Goal: Contribute content: Contribute content

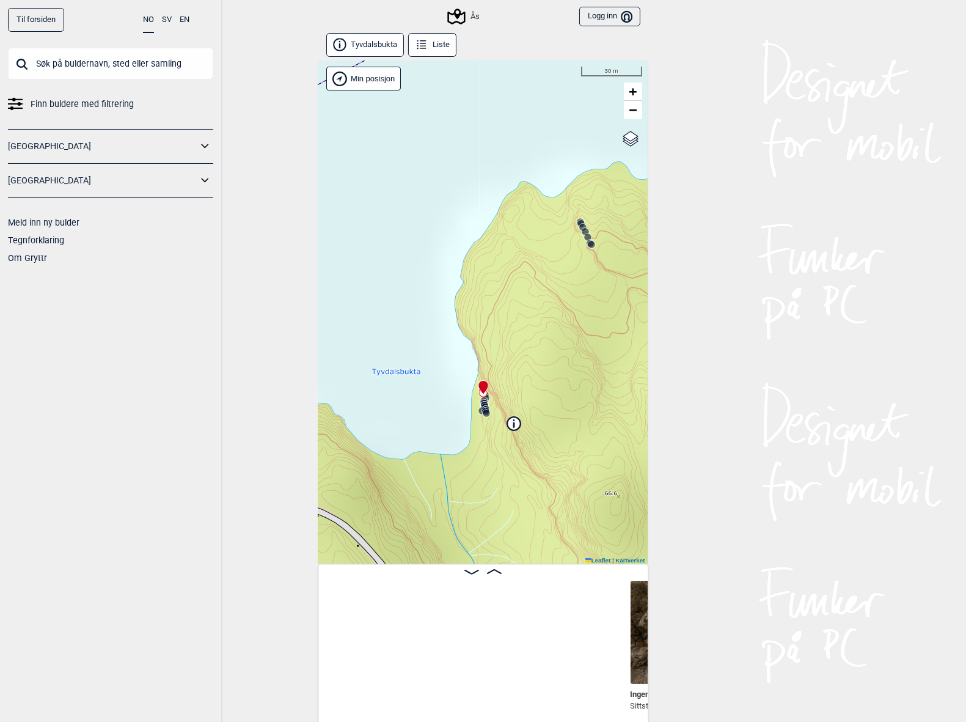
scroll to position [0, 412]
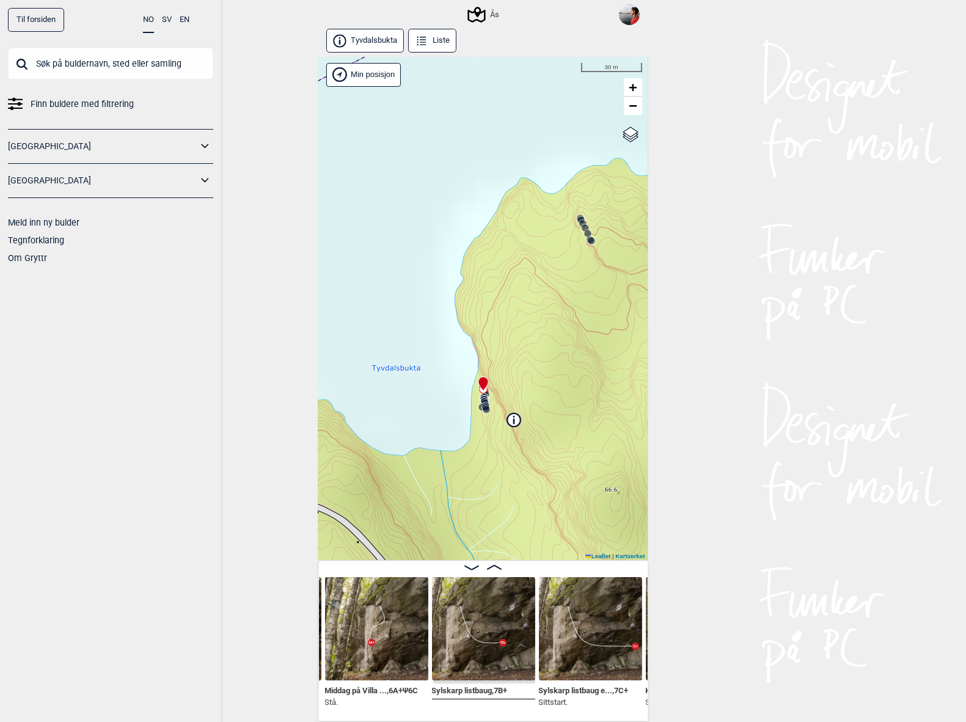
click at [234, 410] on div "Til forsiden NO SV EN Finn buldere med filtrering [GEOGRAPHIC_DATA] [GEOGRAPHIC…" at bounding box center [483, 361] width 966 height 722
click at [46, 68] on input "text" at bounding box center [110, 64] width 205 height 32
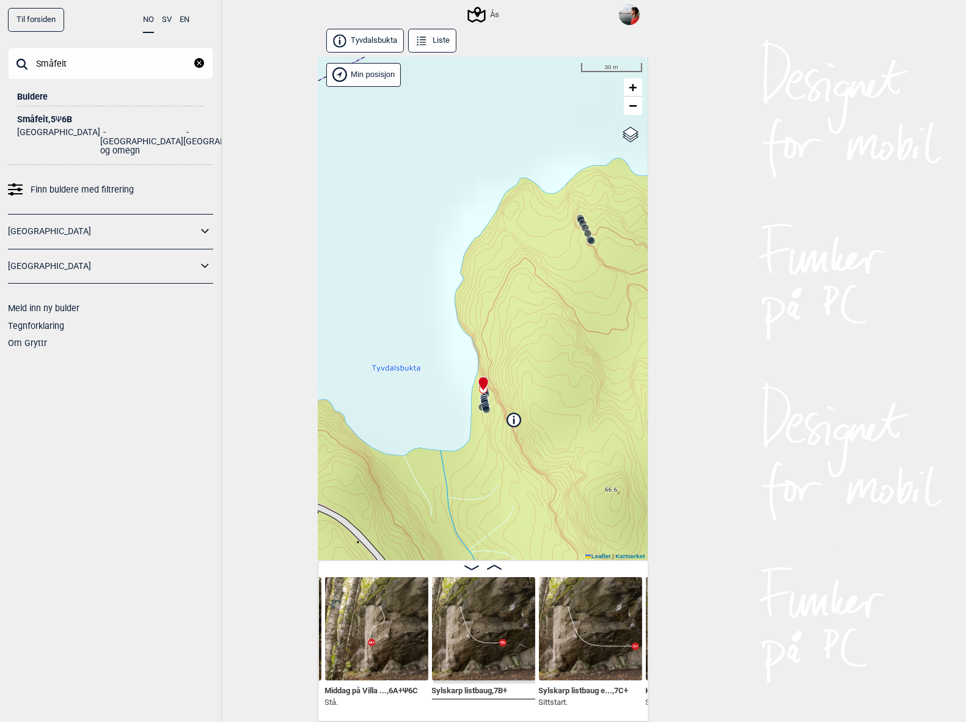
type input "Småfeit"
click at [45, 120] on div "Småfeit , 5 Ψ 6B" at bounding box center [110, 119] width 187 height 9
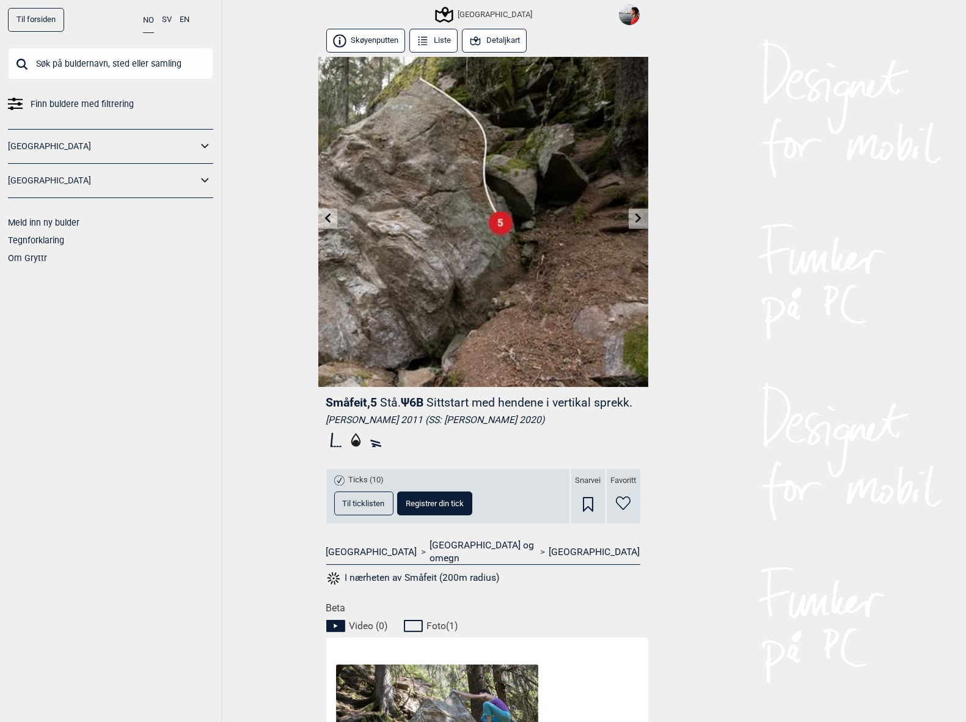
click at [419, 515] on button "Registrer din tick" at bounding box center [434, 503] width 75 height 24
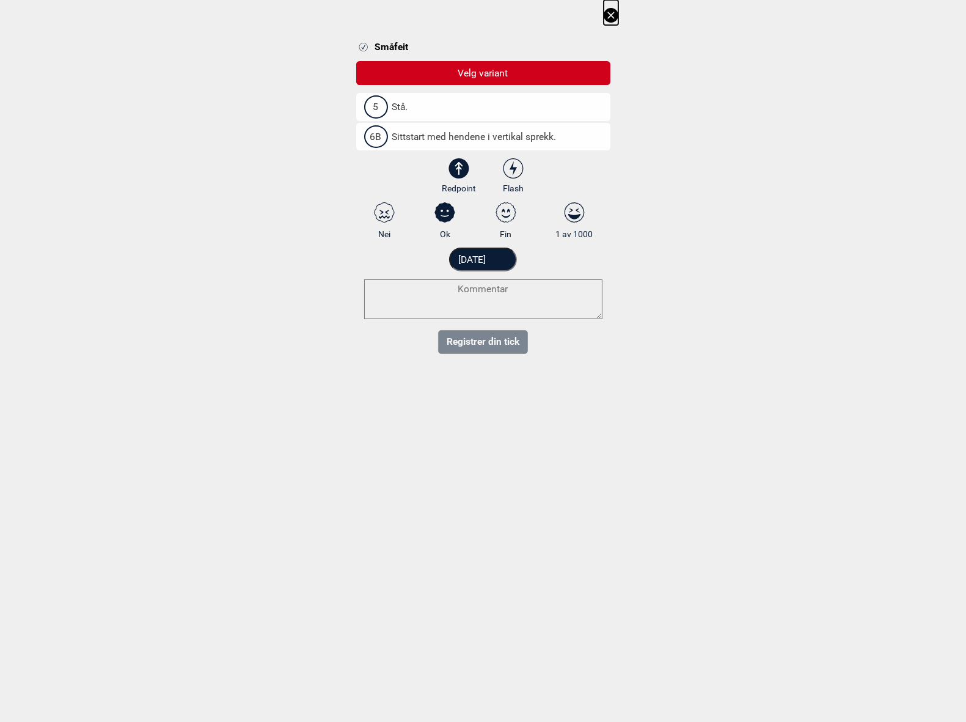
click at [419, 131] on span "Sittstart med hendene i vertikal sprekk." at bounding box center [468, 137] width 177 height 12
click at [372, 133] on input "6B Sittstart med hendene i vertikal sprekk." at bounding box center [368, 137] width 8 height 8
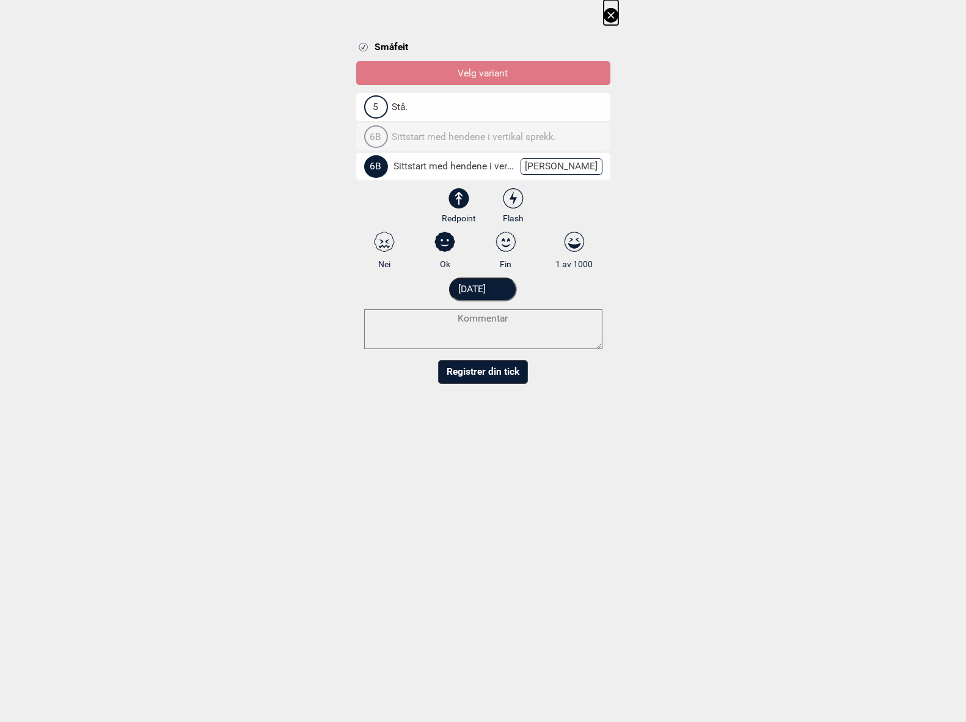
click at [568, 173] on select "3 3+ 4 4+ 5 5+ 6A 6A+ 6B 6B+ 6C 6C+ 7A 7A+ 7B 7B+ 7C 7C+ 8A 8A+ 8B 8B+" at bounding box center [491, 169] width 254 height 32
select select "93"
click at [364, 153] on select "3 3+ 4 4+ 5 5+ 6A 6A+ 6B 6B+ 6C 6C+ 7A 7A+ 7B 7B+ 7C 7C+ 8A 8A+ 8B 8B+" at bounding box center [491, 169] width 254 height 32
click at [492, 331] on textarea at bounding box center [483, 329] width 238 height 40
type textarea "uten arete til høyre"
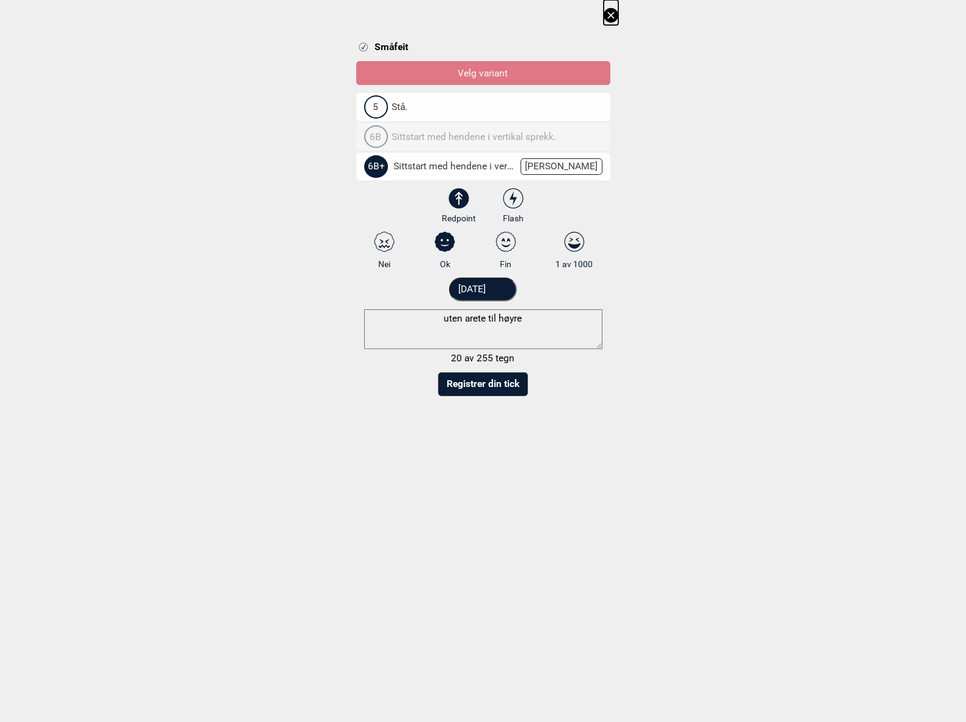
click at [491, 389] on button "Registrer din tick" at bounding box center [483, 384] width 90 height 24
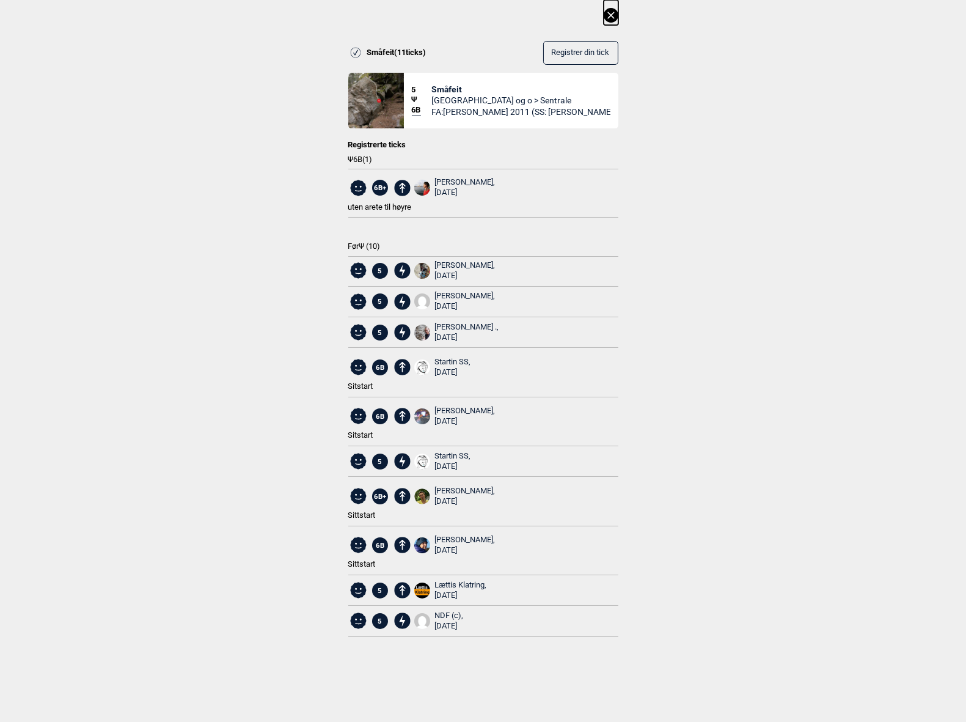
click at [610, 13] on icon at bounding box center [611, 15] width 15 height 15
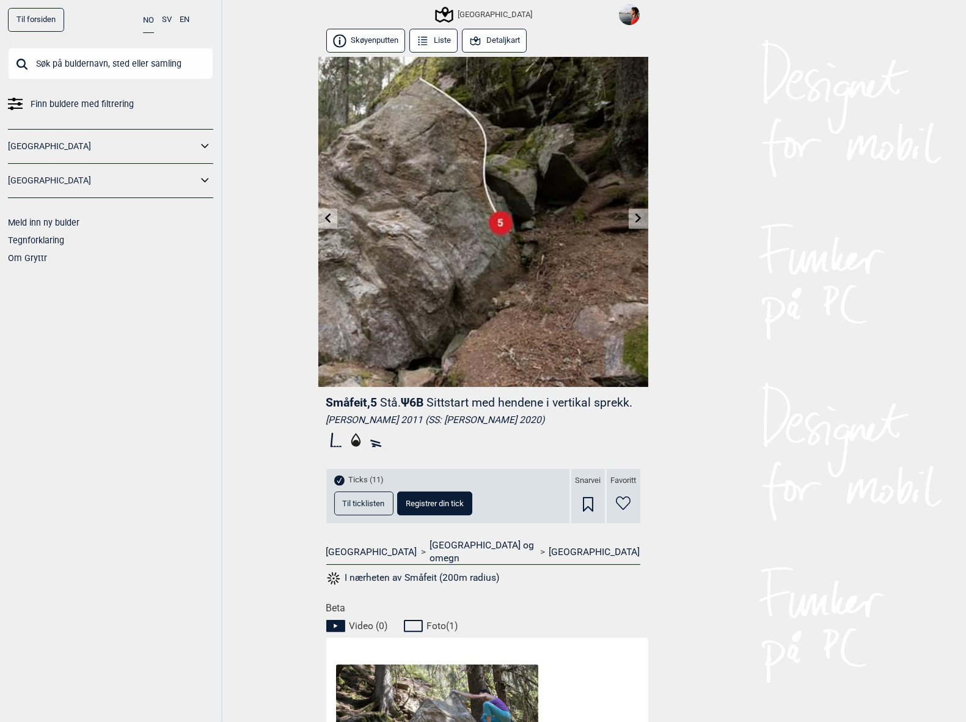
click at [326, 221] on icon at bounding box center [328, 218] width 10 height 10
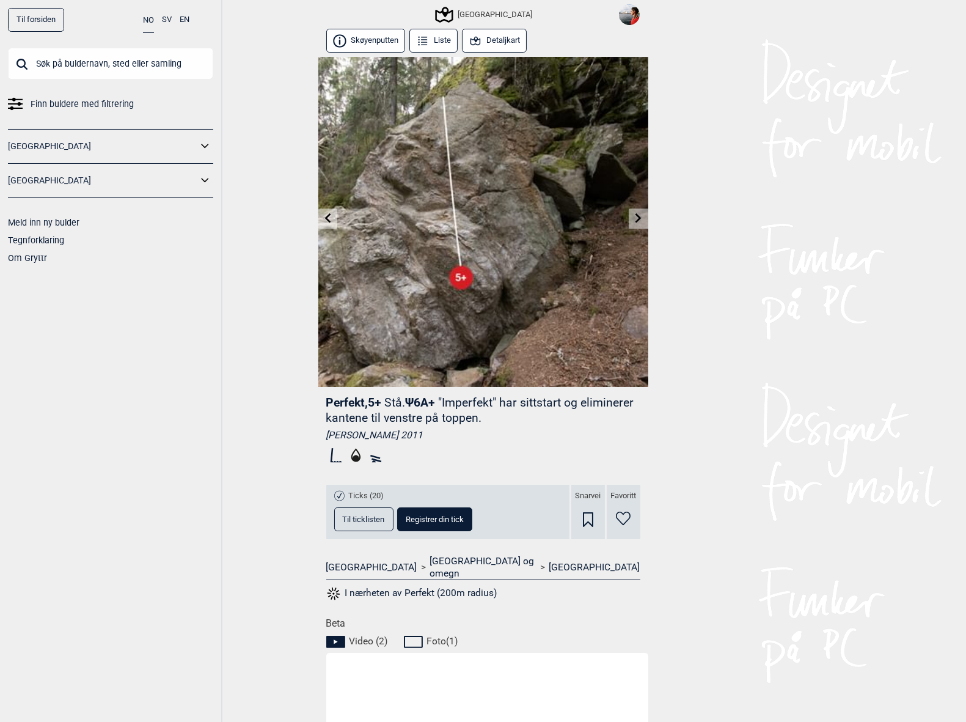
click at [326, 221] on icon at bounding box center [328, 218] width 10 height 10
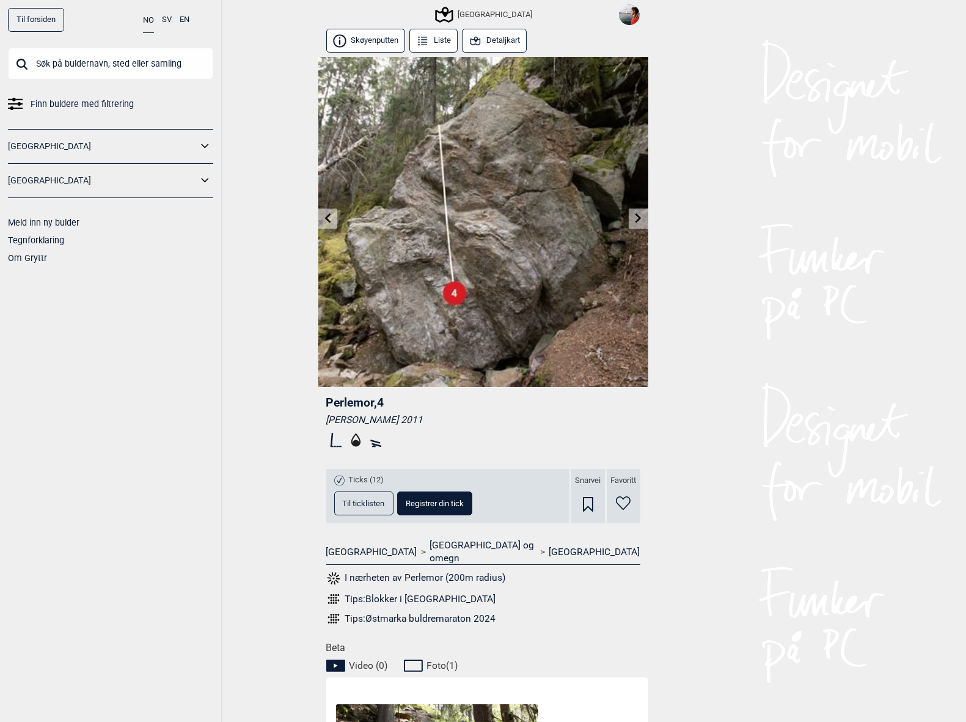
click at [326, 221] on icon at bounding box center [328, 218] width 10 height 10
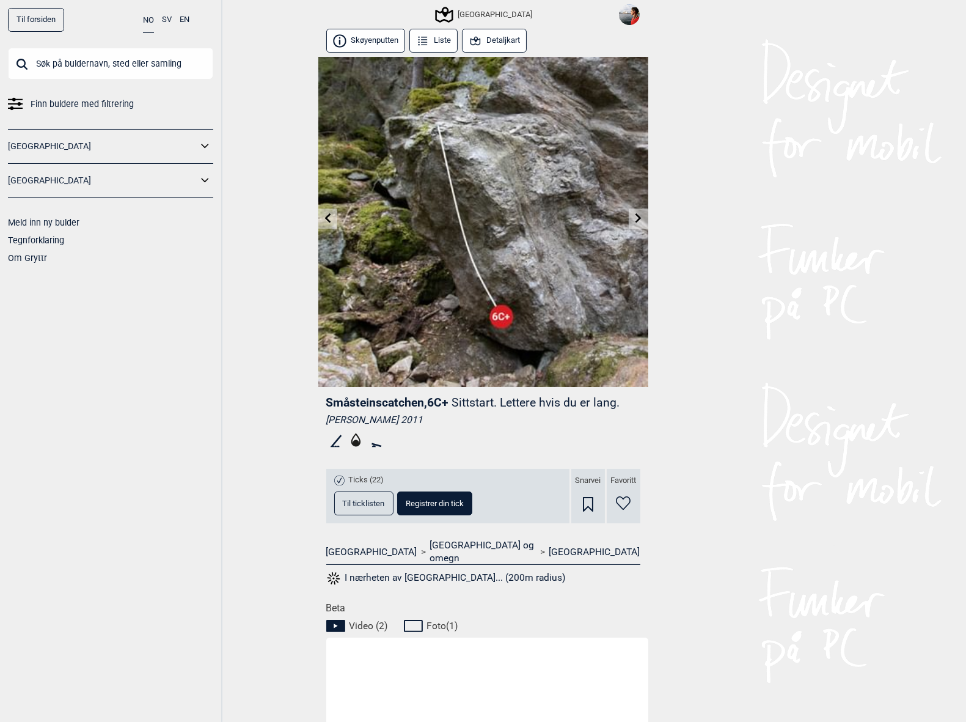
click at [423, 505] on span "Registrer din tick" at bounding box center [435, 503] width 58 height 8
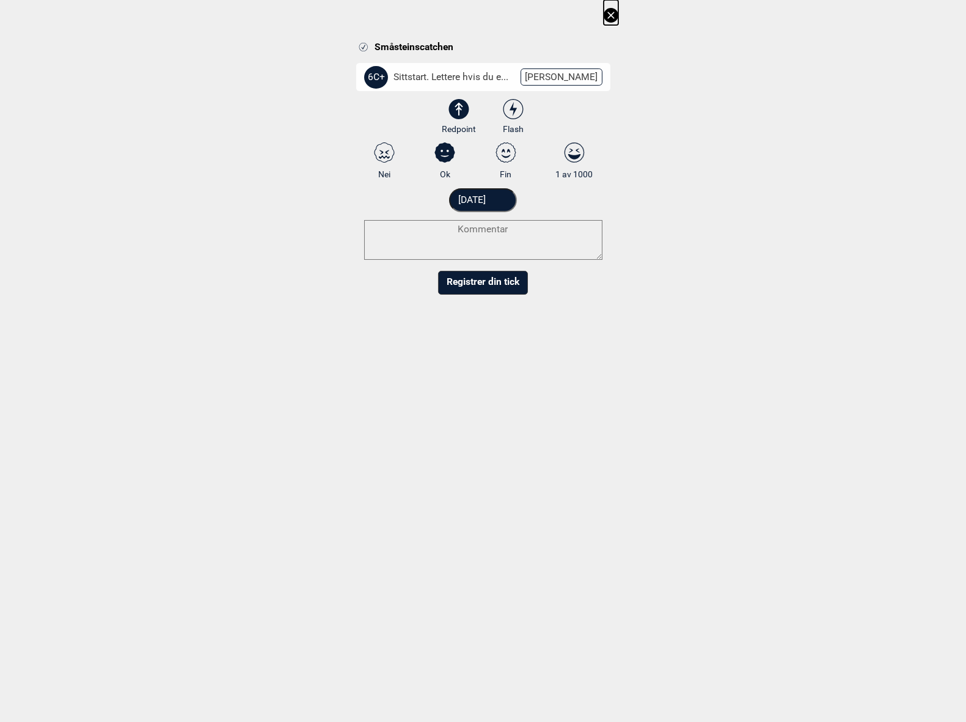
click at [571, 73] on select "3 3+ 4 4+ 5 5+ 6A 6A+ 6B 6B+ 6C 6C+ 7A 7A+ 7B 7B+ 7C 7C+ 8A 8A+ 8B 8B+" at bounding box center [491, 79] width 254 height 32
select select "94"
click at [364, 63] on select "3 3+ 4 4+ 5 5+ 6A 6A+ 6B 6B+ 6C 6C+ 7A 7A+ 7B 7B+ 7C 7C+ 8A 8A+ 8B 8B+" at bounding box center [491, 79] width 254 height 32
click at [510, 153] on icon at bounding box center [506, 152] width 22 height 20
click at [510, 157] on input "Fin" at bounding box center [506, 161] width 8 height 8
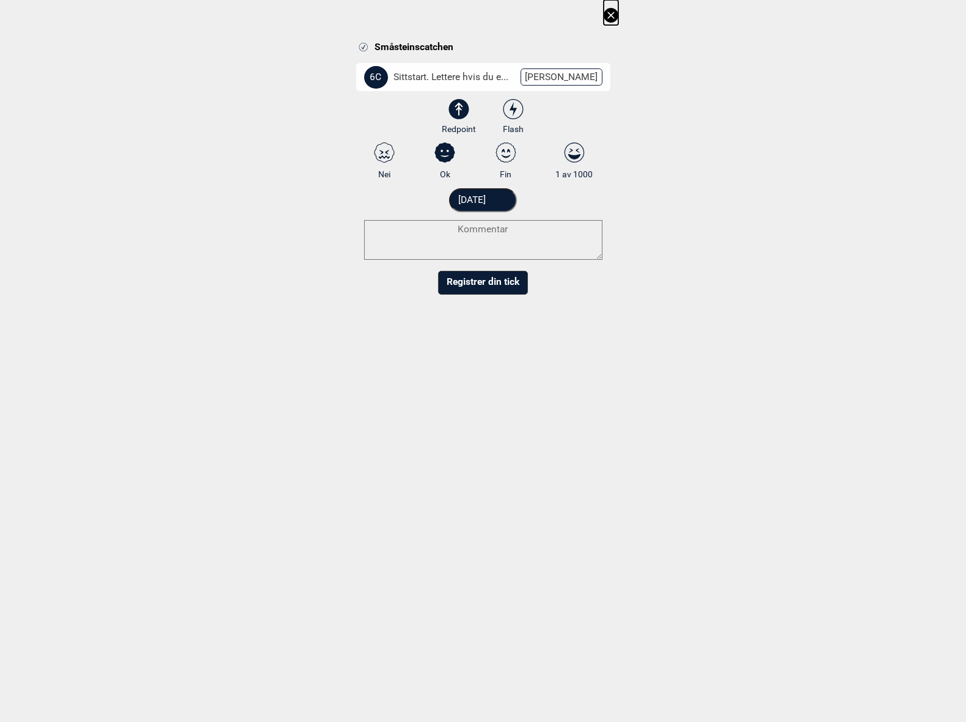
radio input "true"
click at [475, 224] on textarea at bounding box center [483, 240] width 238 height 40
click at [491, 233] on textarea "one move wonder" at bounding box center [483, 240] width 238 height 40
type textarea "one heel wonder"
click at [496, 291] on button "Registrer din tick" at bounding box center [483, 295] width 90 height 24
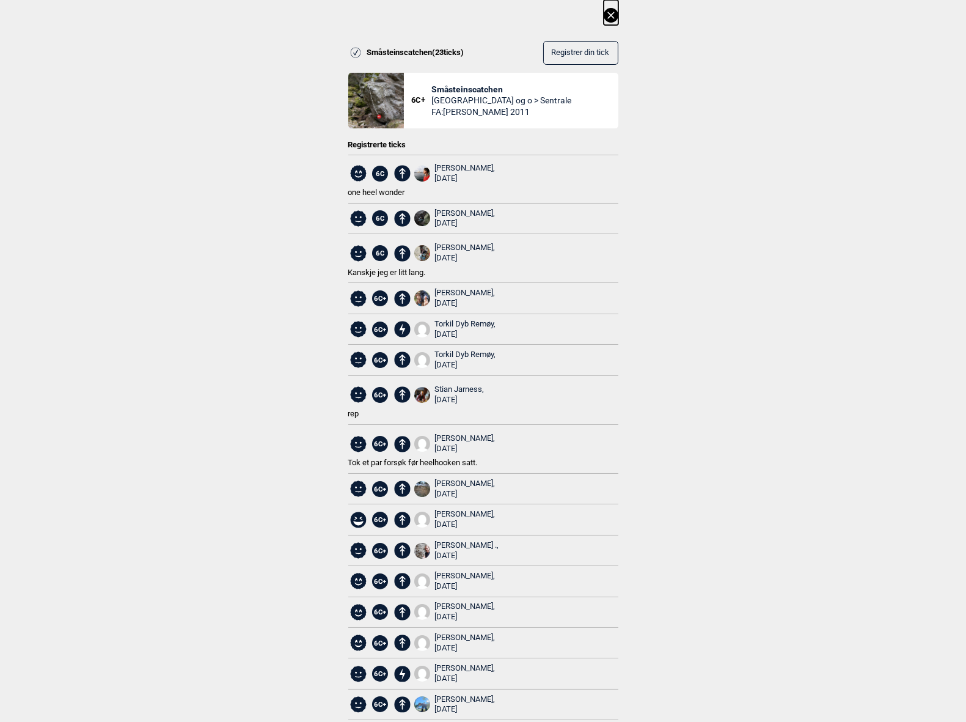
click at [612, 11] on icon at bounding box center [611, 15] width 15 height 15
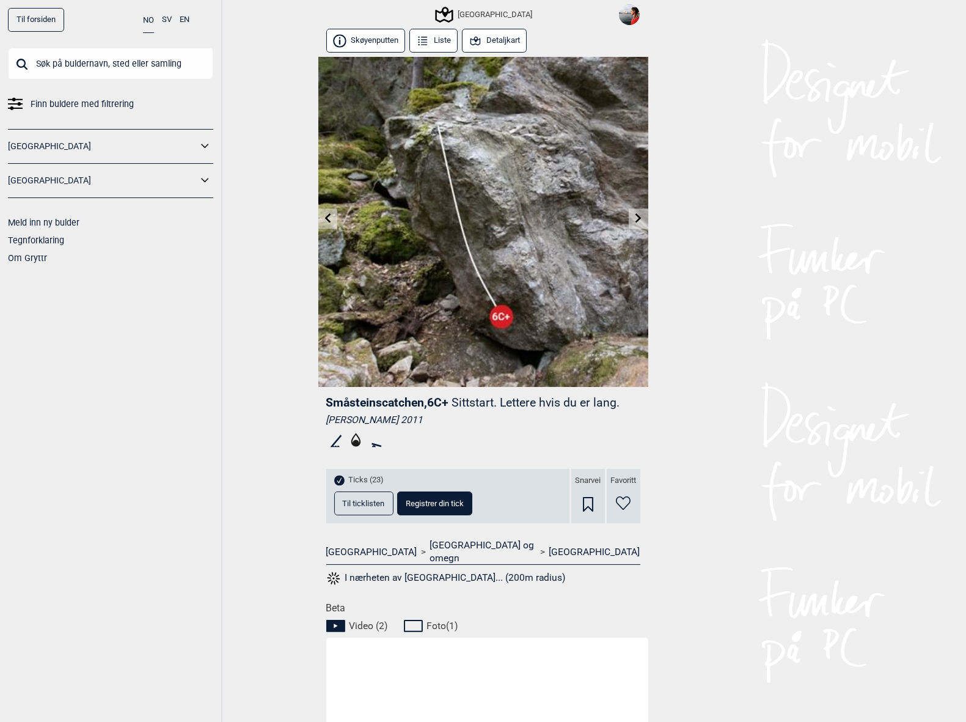
click at [332, 222] on link at bounding box center [327, 218] width 19 height 20
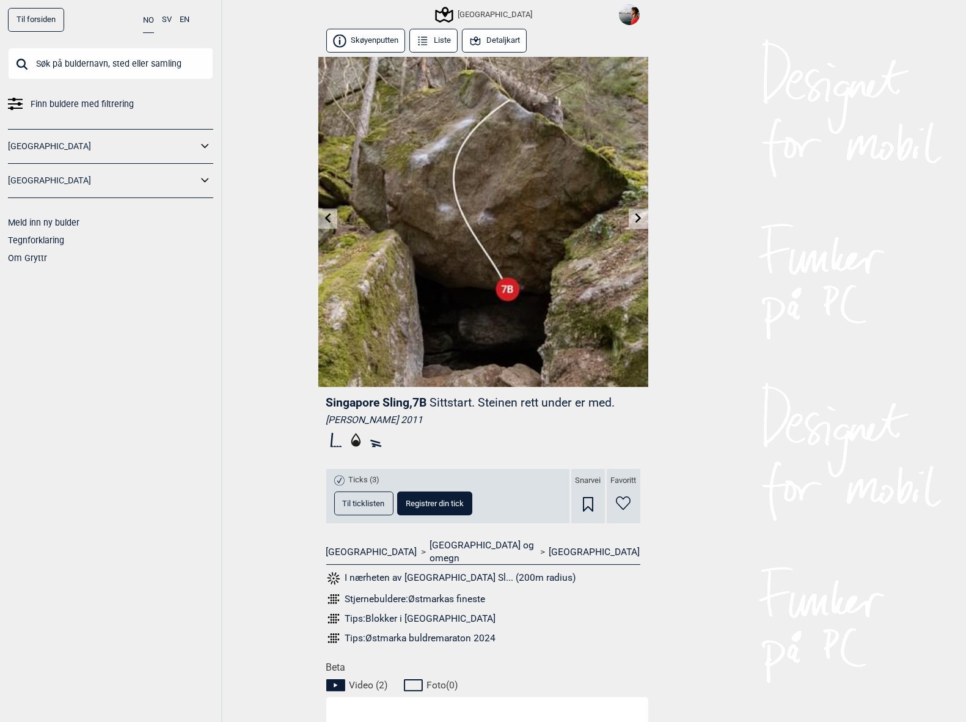
click at [332, 222] on link at bounding box center [327, 218] width 19 height 20
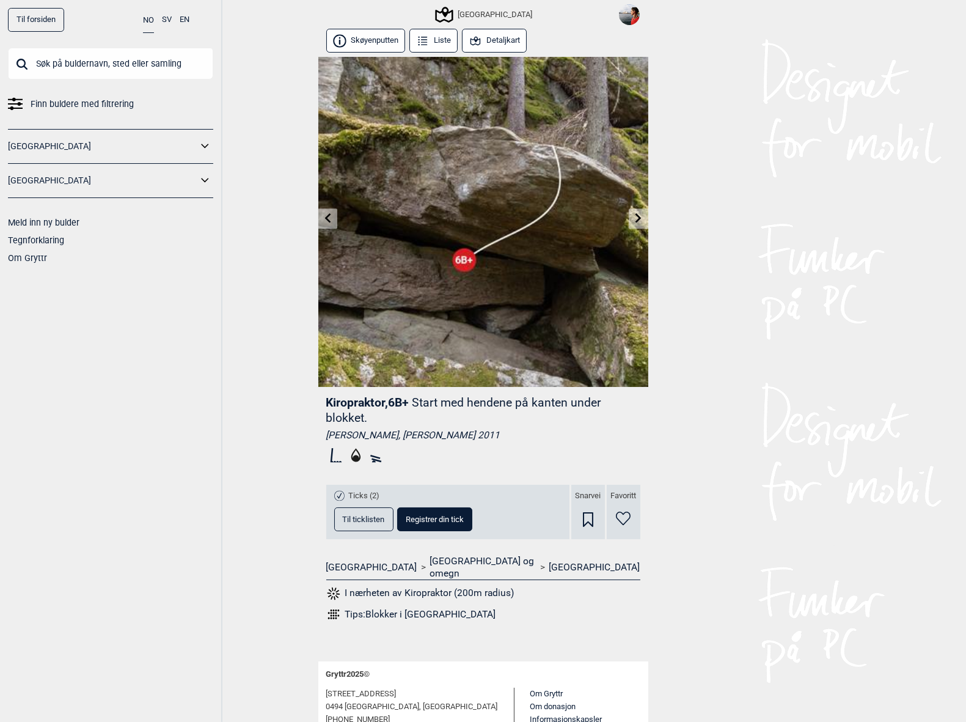
click at [332, 222] on link at bounding box center [327, 218] width 19 height 20
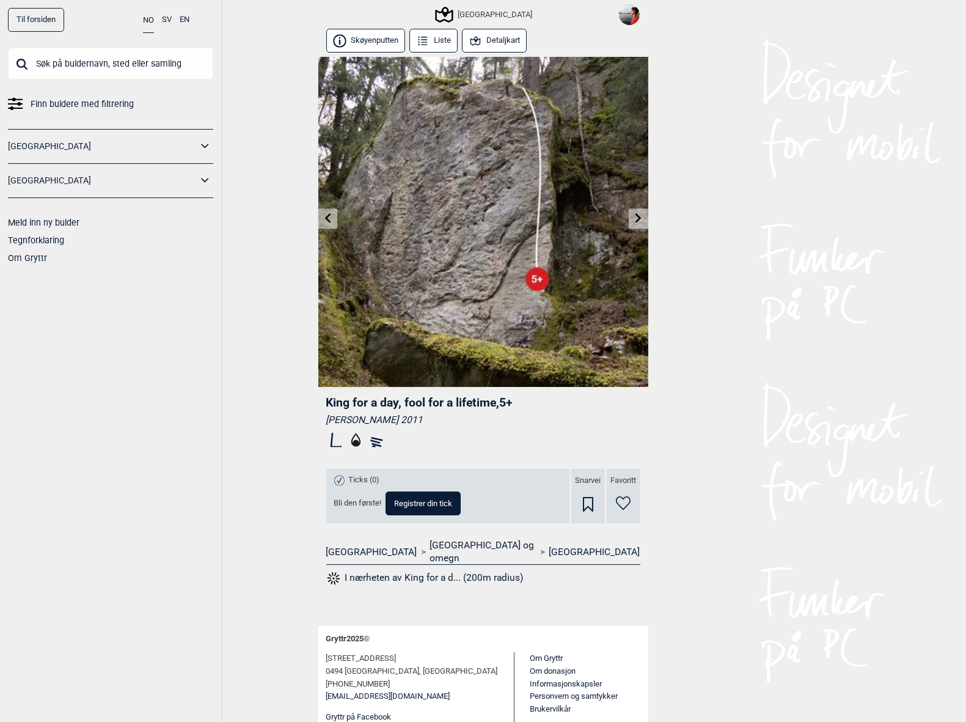
click at [332, 222] on link at bounding box center [327, 218] width 19 height 20
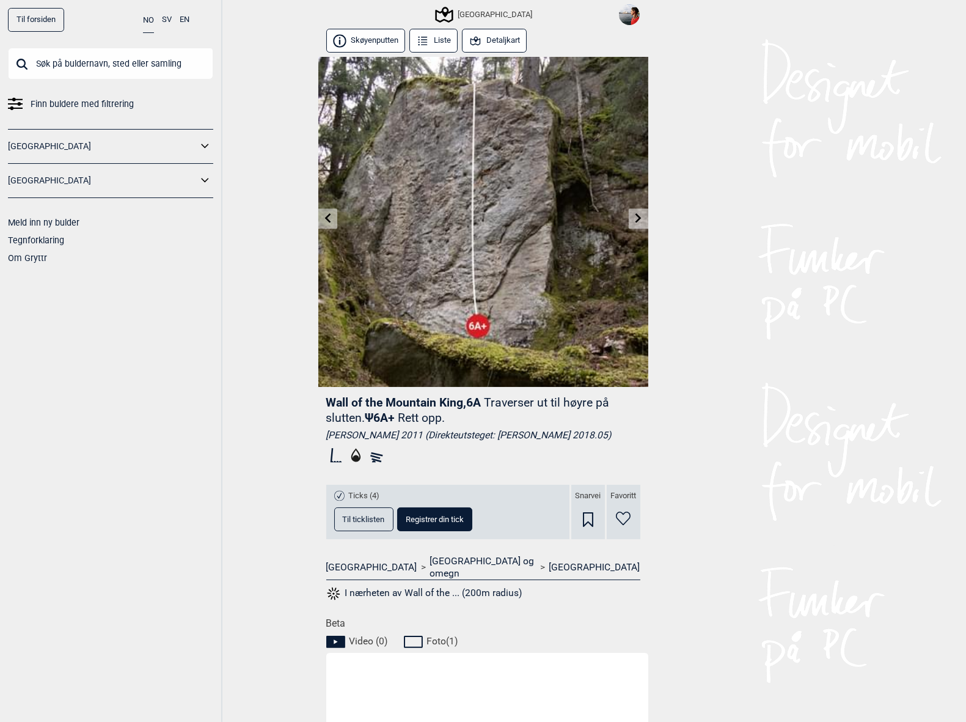
click at [332, 222] on link at bounding box center [327, 218] width 19 height 20
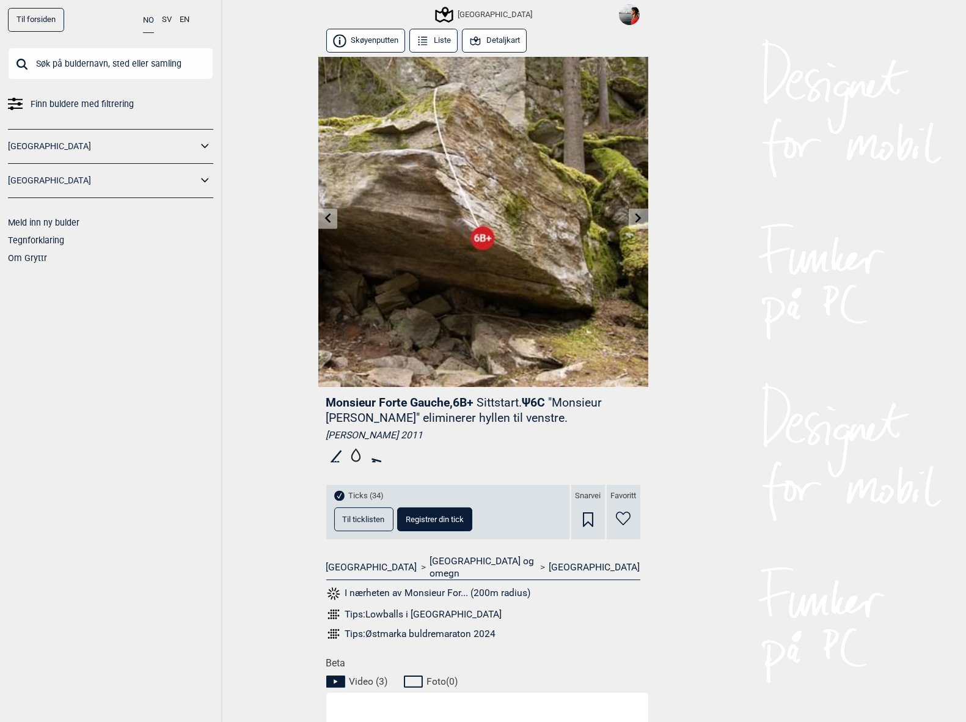
click at [427, 525] on button "Registrer din tick" at bounding box center [434, 519] width 75 height 24
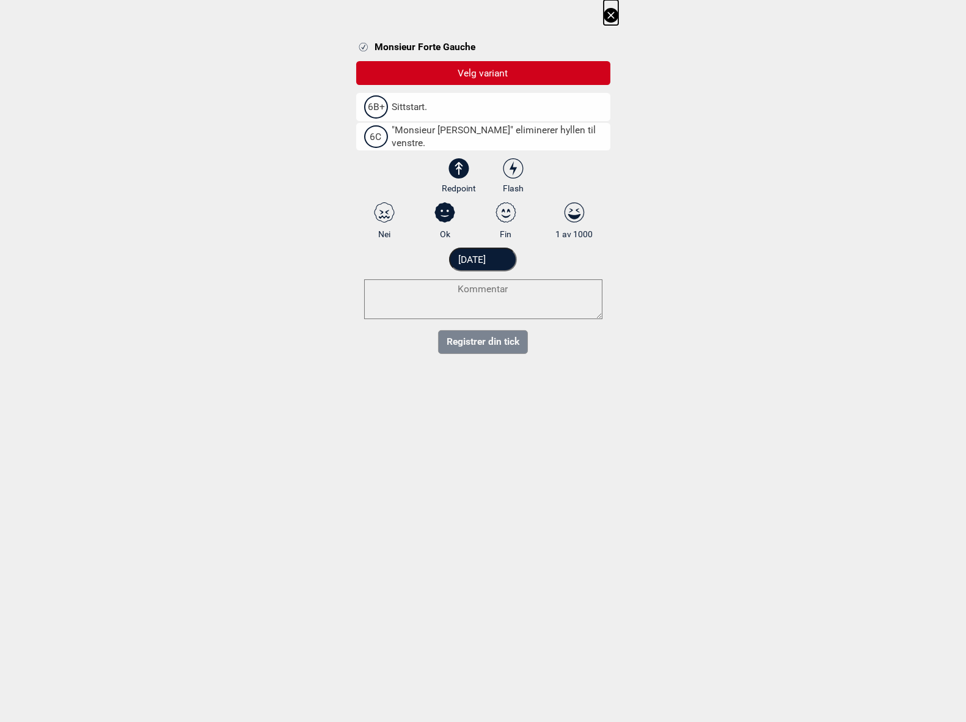
click at [447, 139] on span ""Monsieur [PERSON_NAME]" eliminerer hyllen til venstre." at bounding box center [491, 136] width 222 height 25
click at [372, 139] on input "6C "Monsieur [PERSON_NAME]" eliminerer hyllen til venstre." at bounding box center [368, 137] width 8 height 8
select select "94"
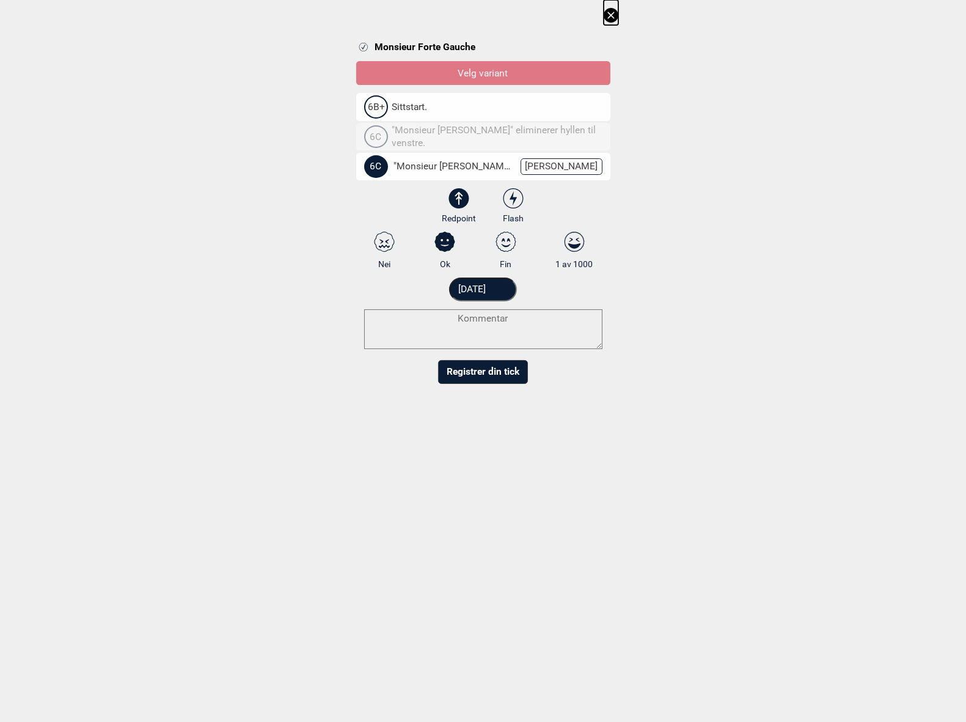
click at [510, 241] on icon at bounding box center [506, 242] width 22 height 20
click at [510, 247] on input "Fin" at bounding box center [506, 251] width 8 height 8
radio input "true"
click at [472, 322] on textarea at bounding box center [483, 329] width 238 height 40
type textarea "crimp lover!"
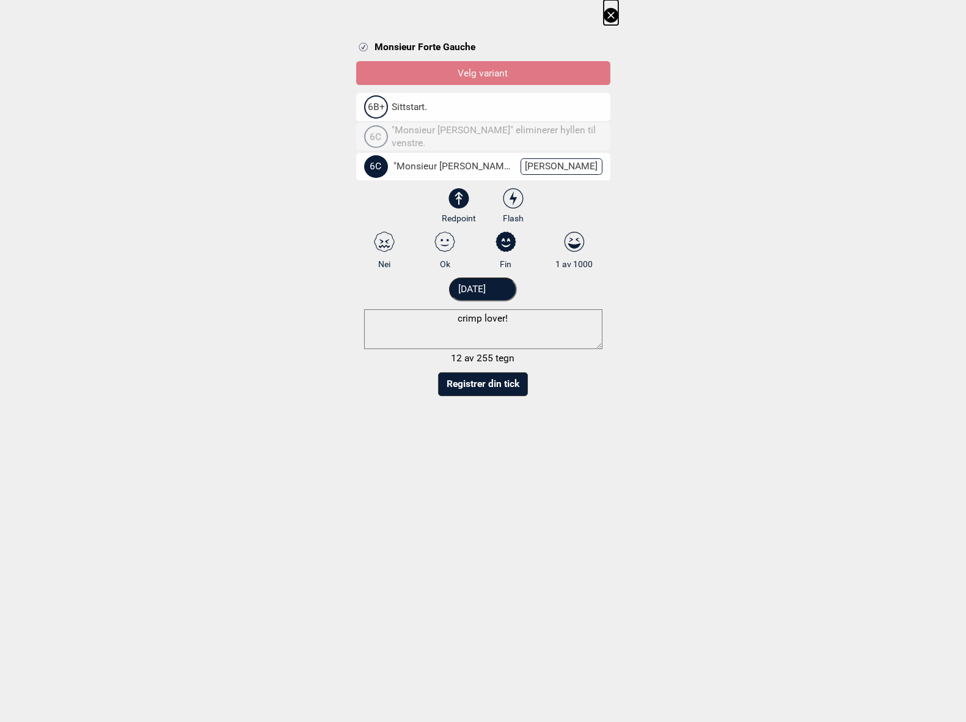
click at [566, 163] on select "3 3+ 4 4+ 5 5+ 6A 6A+ 6B 6B+ 6C 6C+ 7A 7A+ 7B 7B+ 7C 7C+ 8A 8A+ 8B 8B+" at bounding box center [491, 169] width 254 height 32
select select "95"
click at [364, 153] on select "3 3+ 4 4+ 5 5+ 6A 6A+ 6B 6B+ 6C 6C+ 7A 7A+ 7B 7B+ 7C 7C+ 8A 8A+ 8B 8B+" at bounding box center [491, 169] width 254 height 32
click at [487, 383] on button "Registrer din tick" at bounding box center [483, 384] width 90 height 24
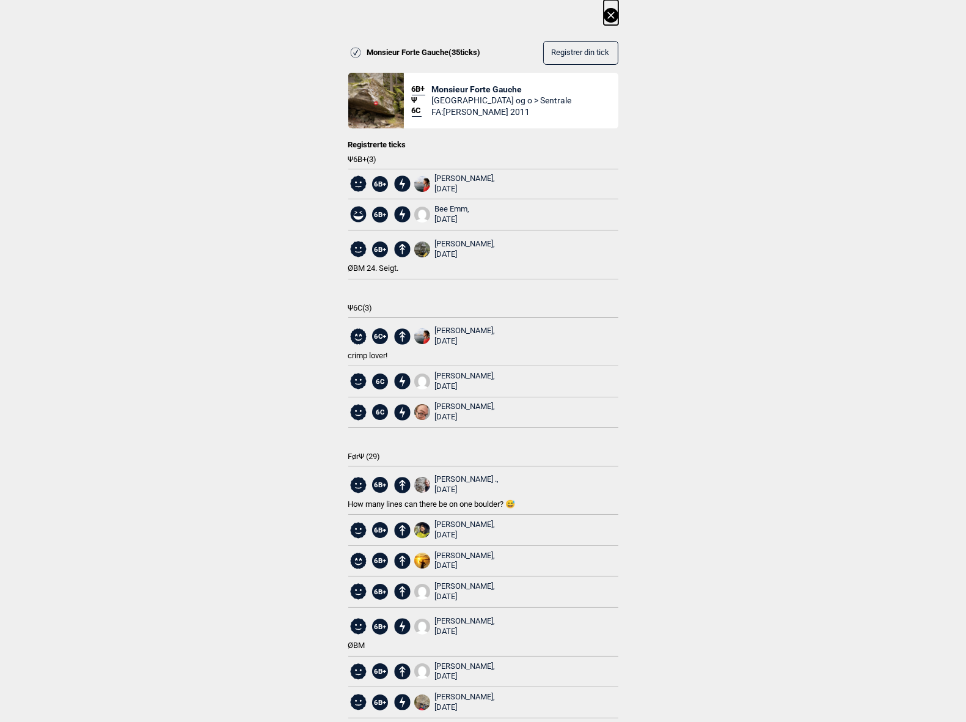
click at [611, 13] on icon at bounding box center [611, 15] width 15 height 15
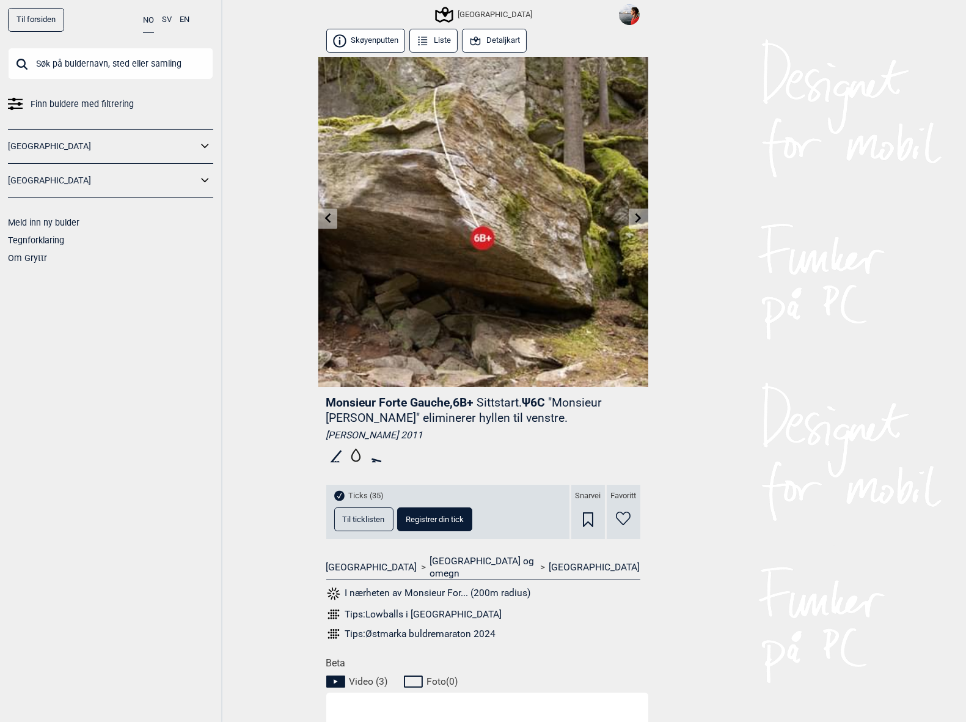
click at [330, 213] on icon at bounding box center [328, 218] width 10 height 10
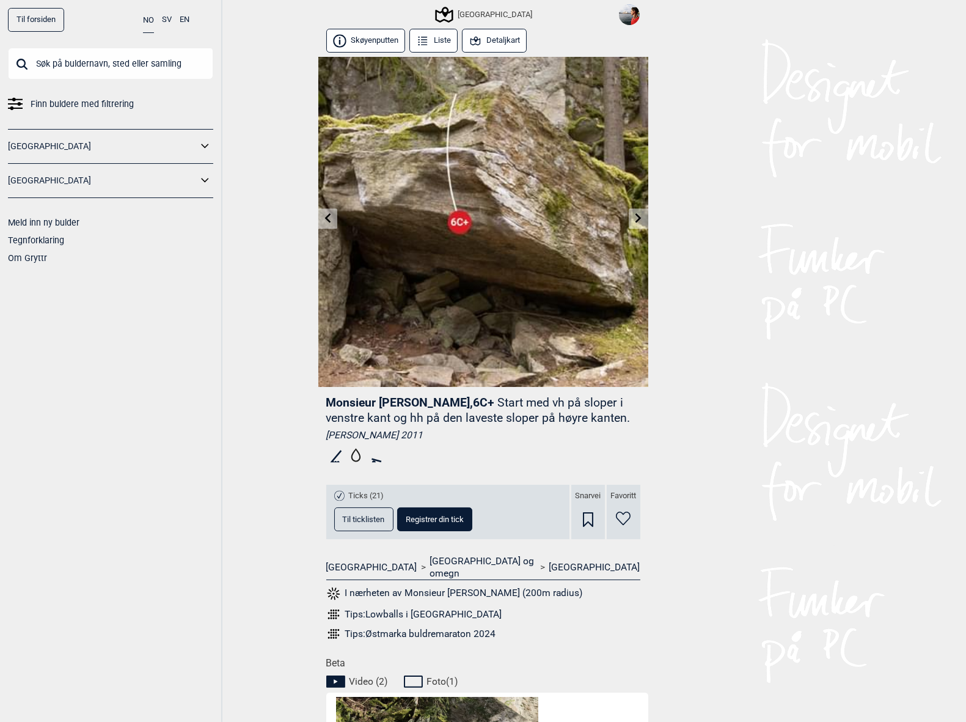
click at [413, 516] on span "Registrer din tick" at bounding box center [435, 519] width 58 height 8
select select "95"
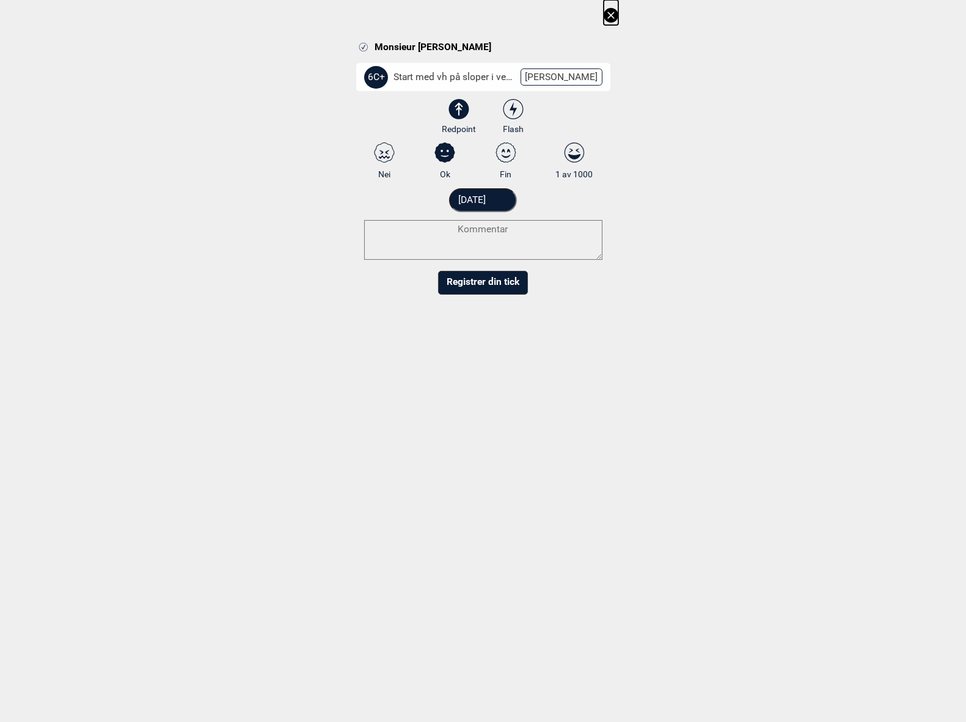
click at [509, 111] on icon at bounding box center [513, 109] width 22 height 20
click at [509, 113] on input "Flash" at bounding box center [513, 117] width 8 height 8
radio input "true"
click at [515, 158] on icon at bounding box center [506, 152] width 22 height 20
click at [510, 158] on input "Fin" at bounding box center [506, 161] width 8 height 8
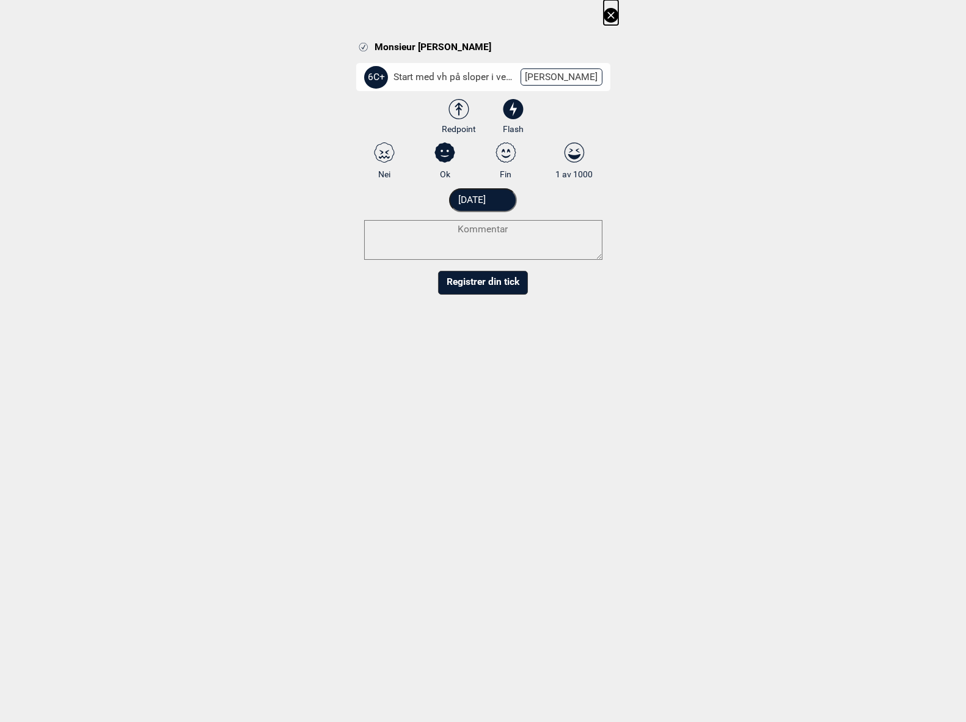
radio input "true"
click at [493, 247] on textarea at bounding box center [483, 240] width 238 height 40
type textarea "gøy!"
click at [486, 296] on button "Registrer din tick" at bounding box center [483, 295] width 90 height 24
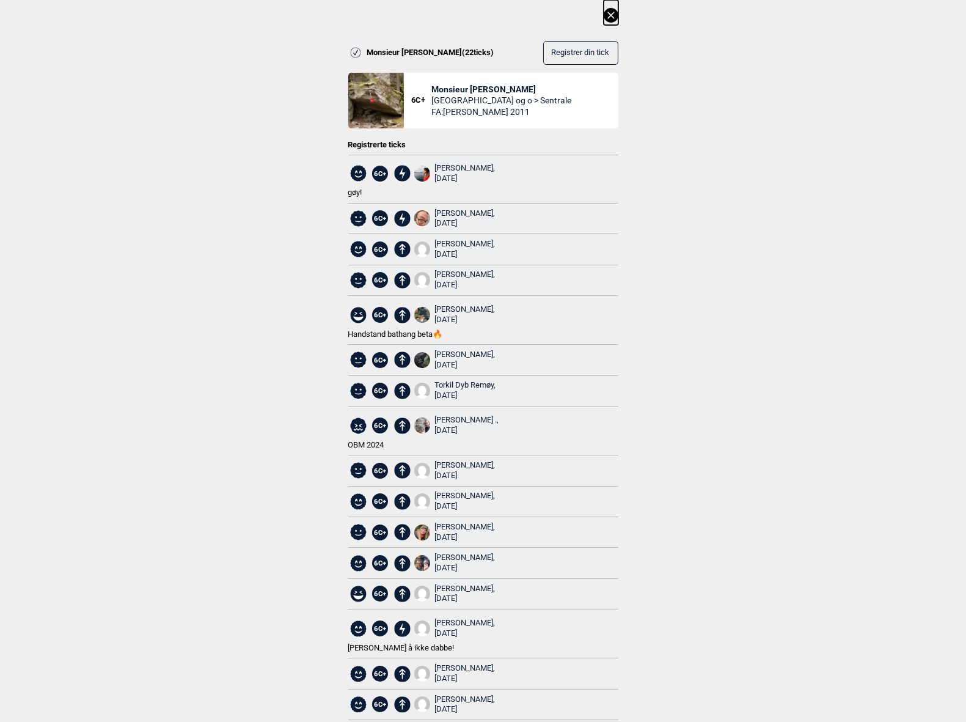
click at [608, 16] on icon at bounding box center [610, 15] width 7 height 7
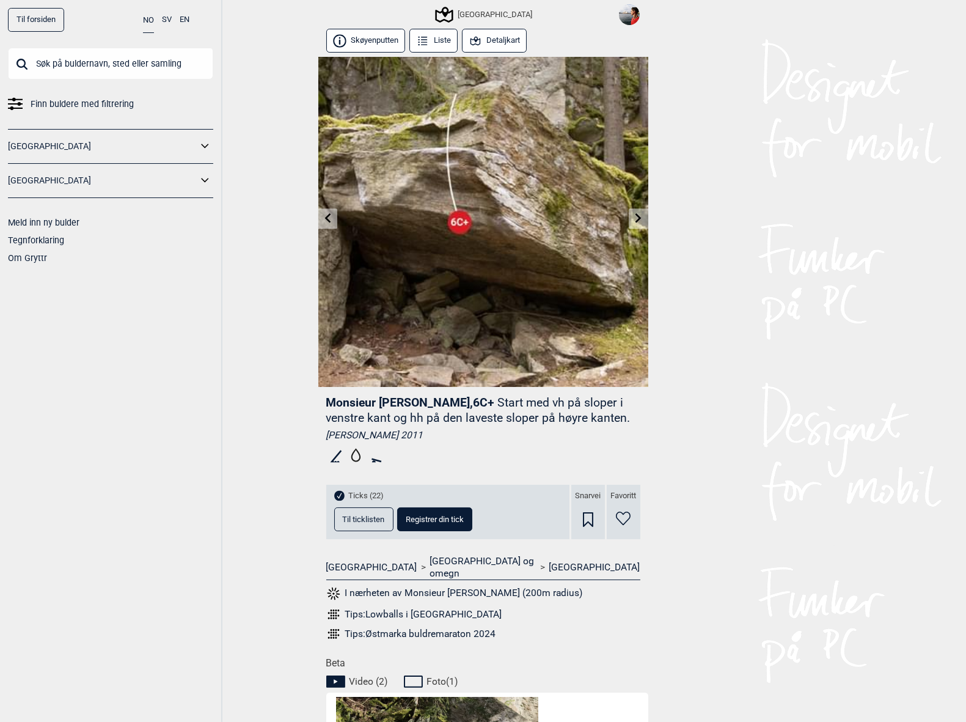
click at [328, 219] on icon at bounding box center [328, 218] width 10 height 10
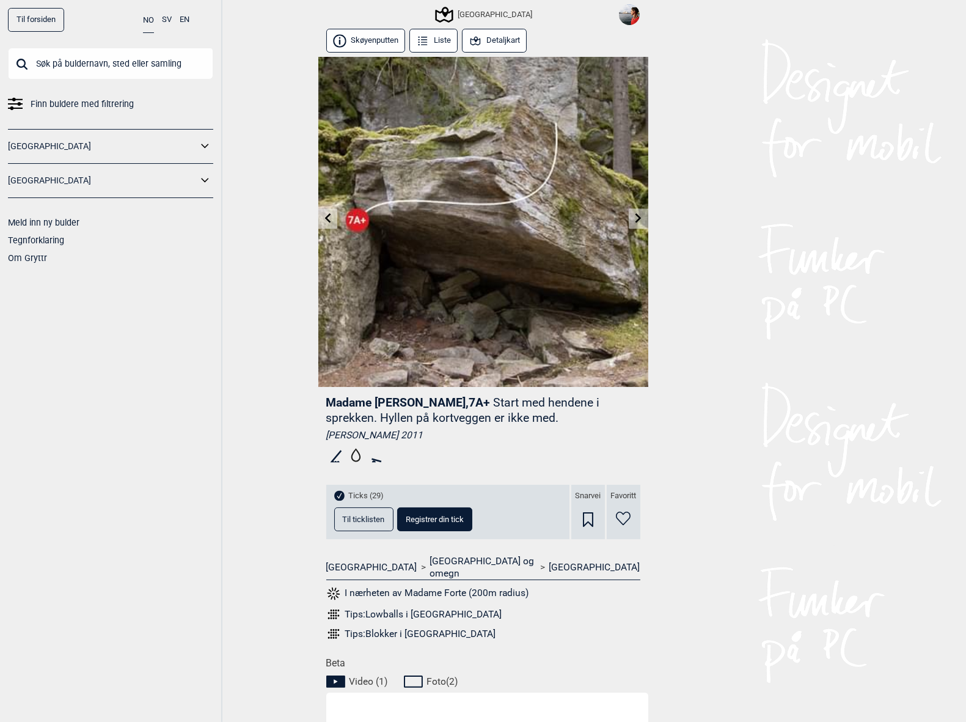
click at [700, 194] on div "Til forsiden NO SV EN Finn buldere med filtrering [GEOGRAPHIC_DATA] [GEOGRAPHIC…" at bounding box center [483, 361] width 966 height 722
click at [638, 214] on icon at bounding box center [639, 218] width 10 height 10
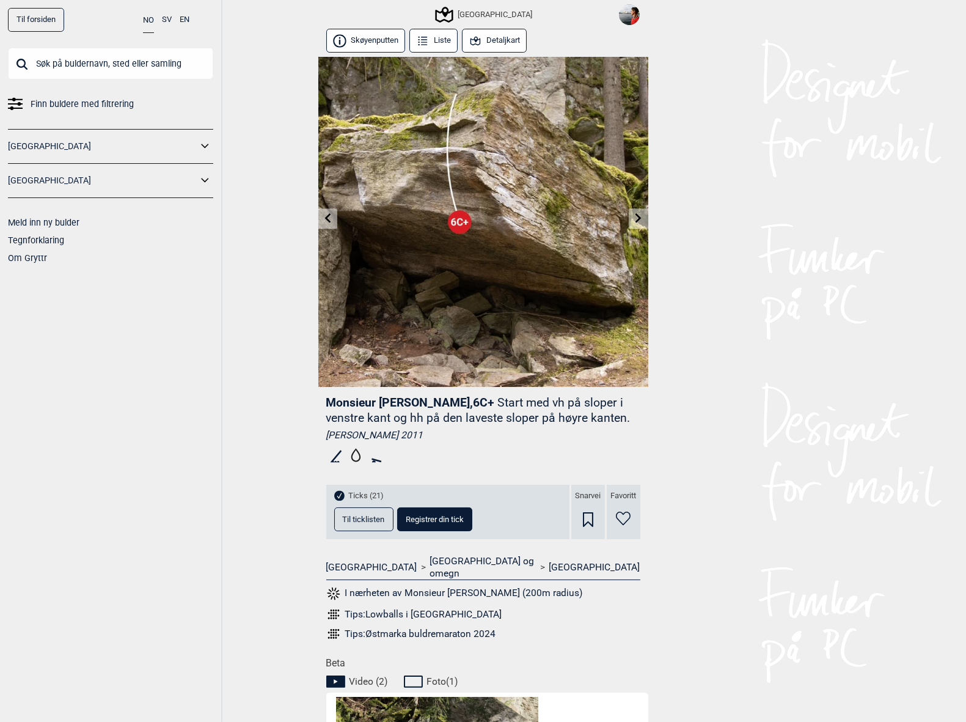
click at [329, 222] on icon at bounding box center [327, 218] width 6 height 10
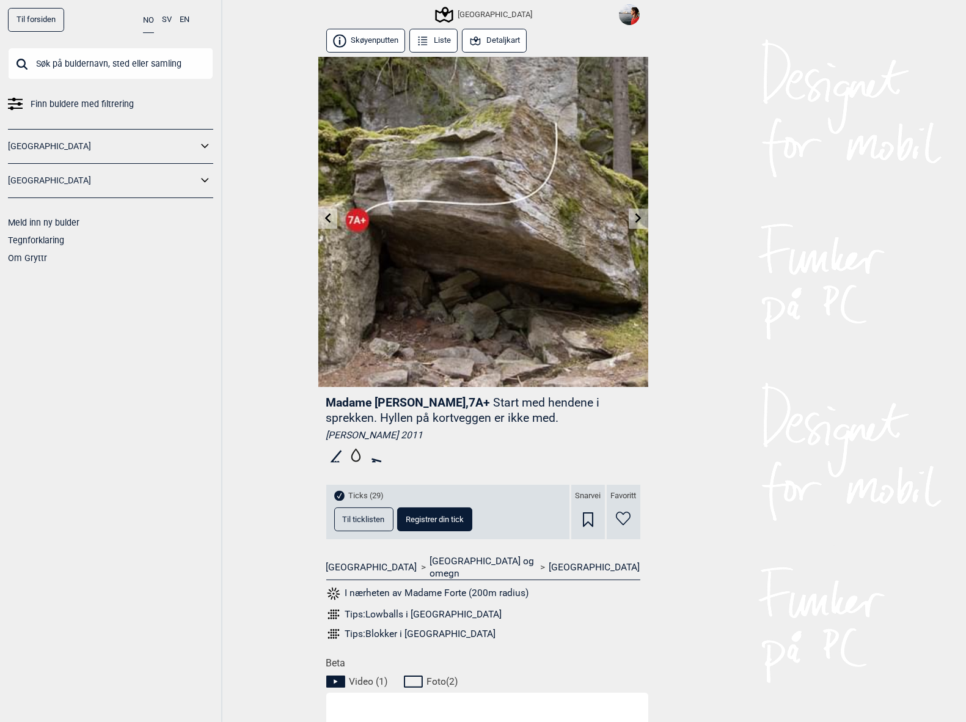
click at [638, 225] on link at bounding box center [638, 218] width 19 height 20
